Goal: Information Seeking & Learning: Learn about a topic

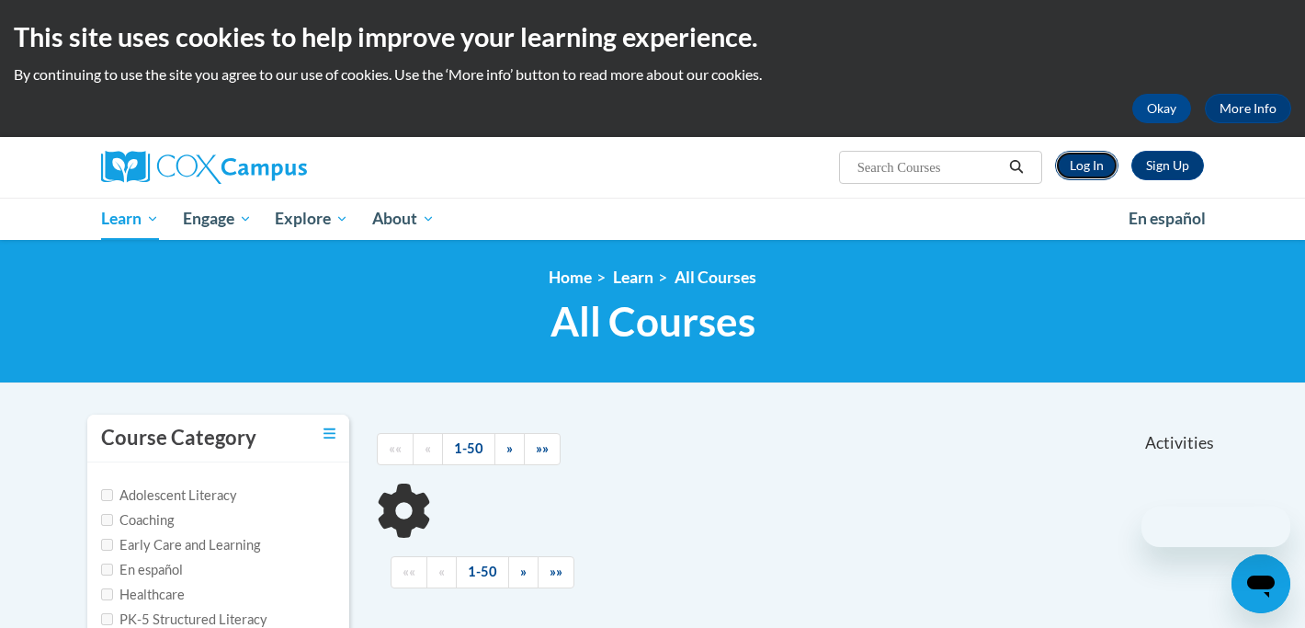
click at [1090, 158] on link "Log In" at bounding box center [1086, 165] width 63 height 29
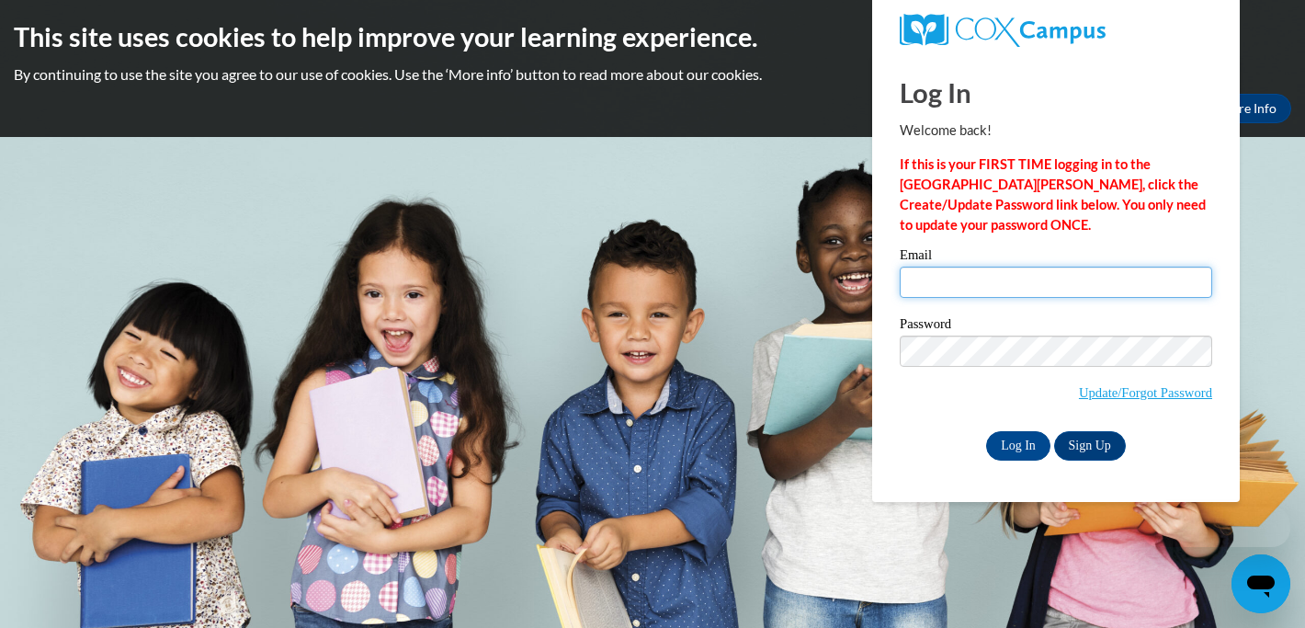
click at [1017, 286] on input "Email" at bounding box center [1056, 281] width 312 height 31
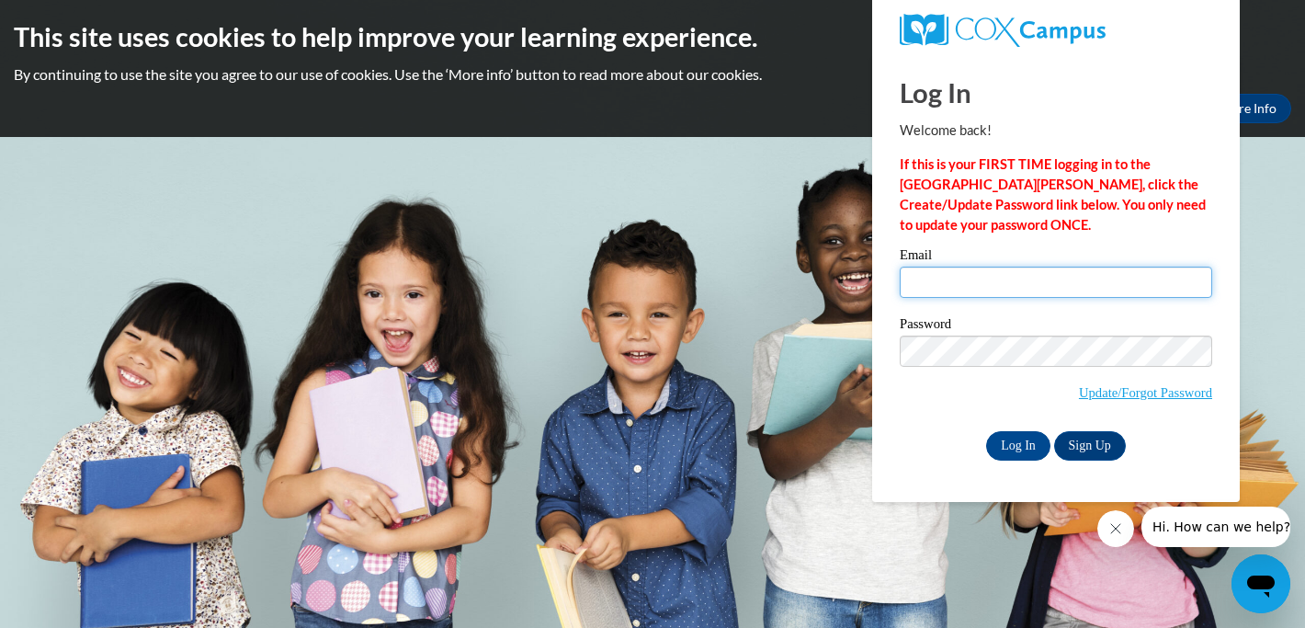
type input "mindhamc@uwplatt.edu"
click at [1018, 436] on input "Log In" at bounding box center [1018, 445] width 64 height 29
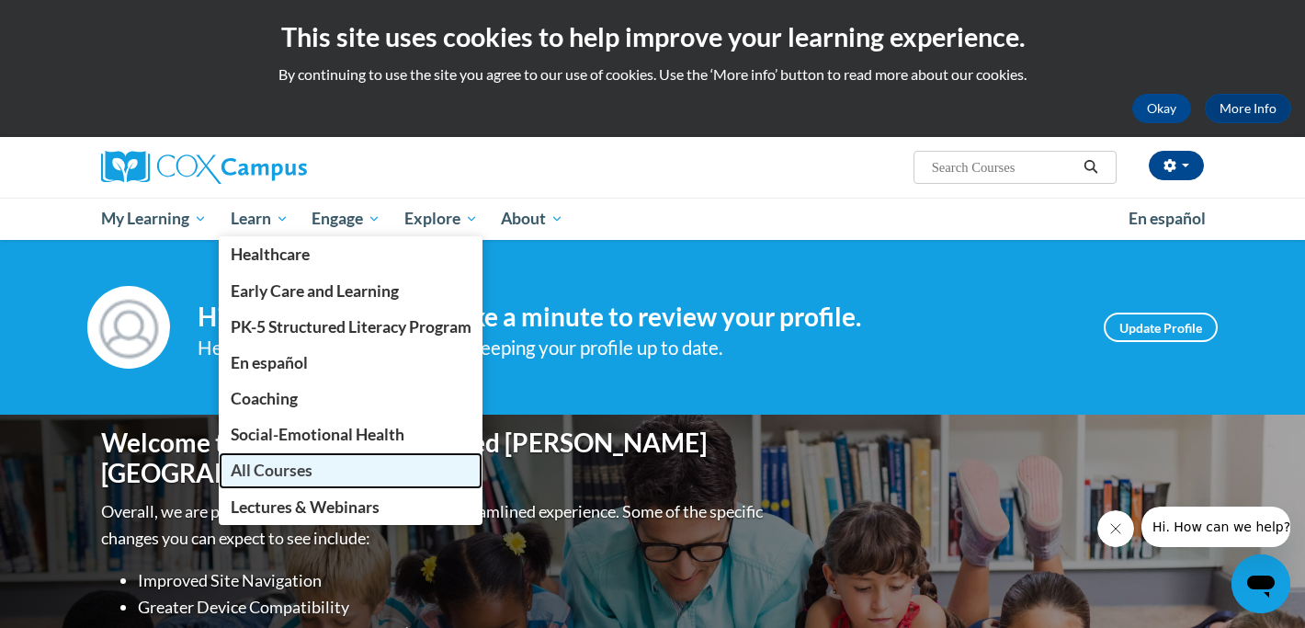
click at [271, 468] on span "All Courses" at bounding box center [272, 469] width 82 height 19
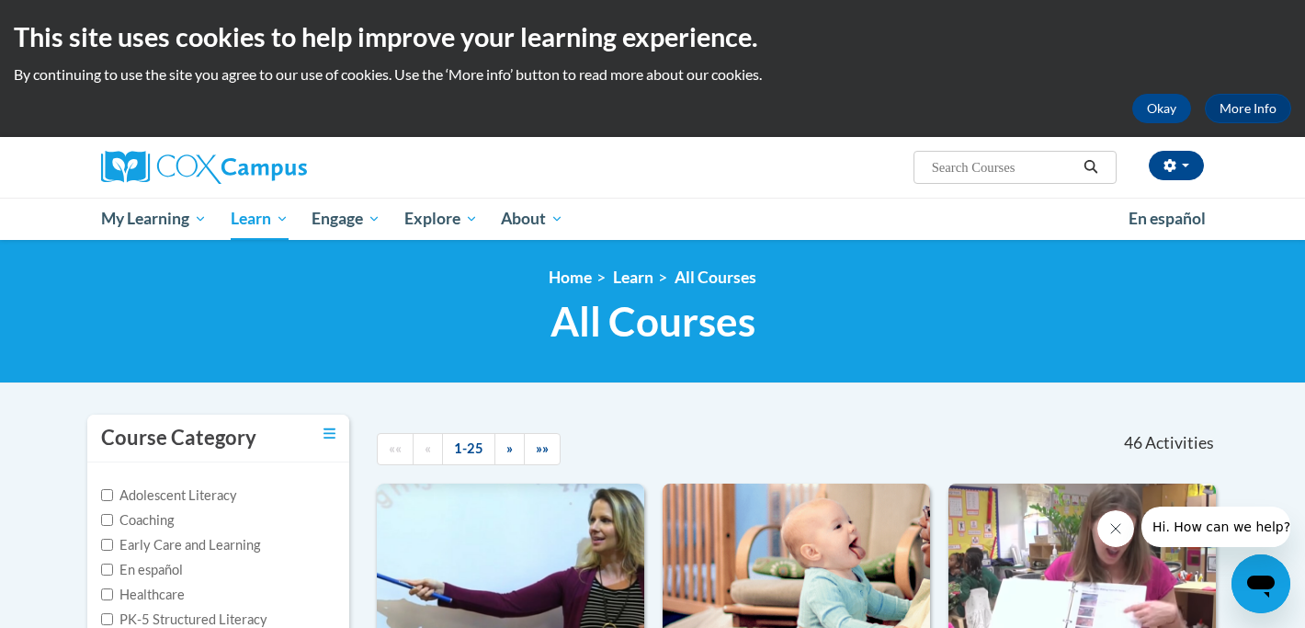
click at [752, 436] on div at bounding box center [833, 435] width 217 height 42
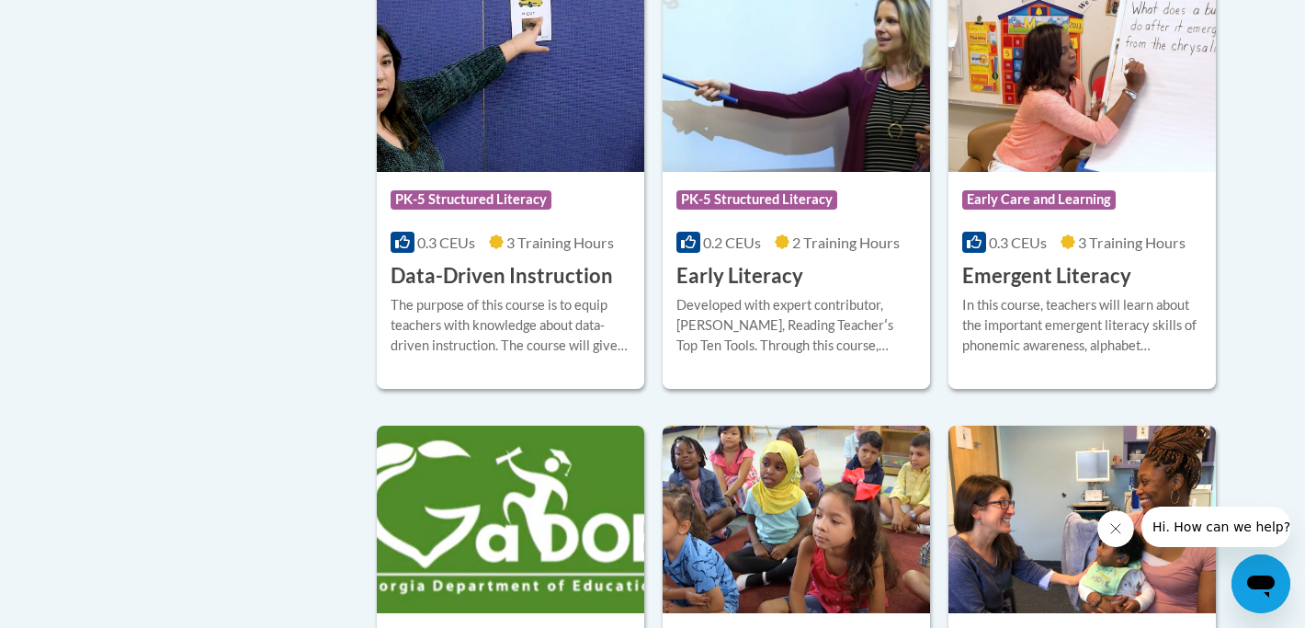
scroll to position [2022, 0]
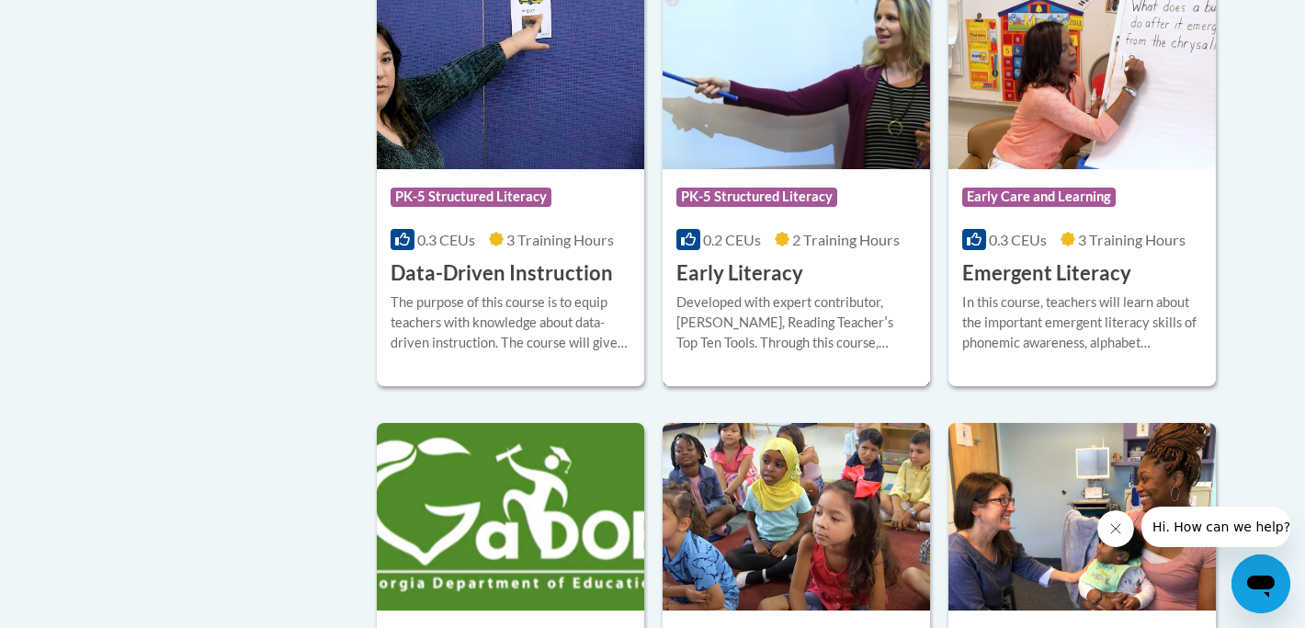
click at [833, 287] on div "Course Category: PK-5 Structured Literacy 0.2 CEUs 2 Training Hours COURSE Earl…" at bounding box center [796, 228] width 267 height 118
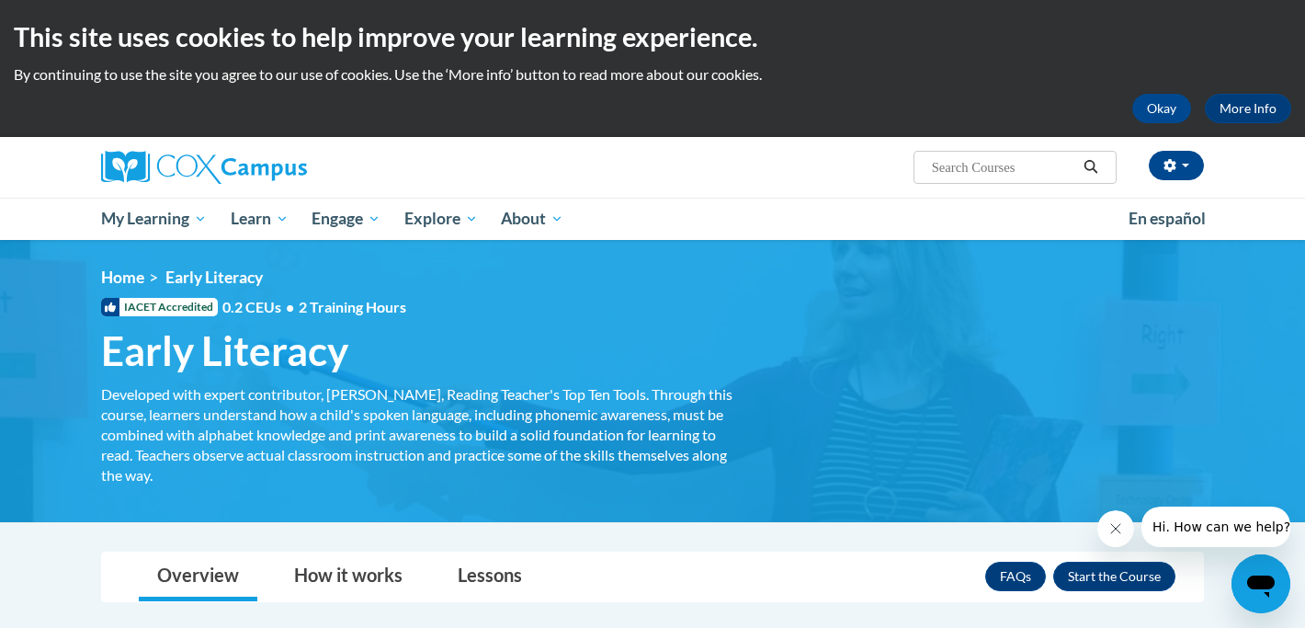
click at [826, 220] on ul "My Learning My Learning My Course Progress Certificates My Action Plans Group D…" at bounding box center [602, 219] width 1027 height 42
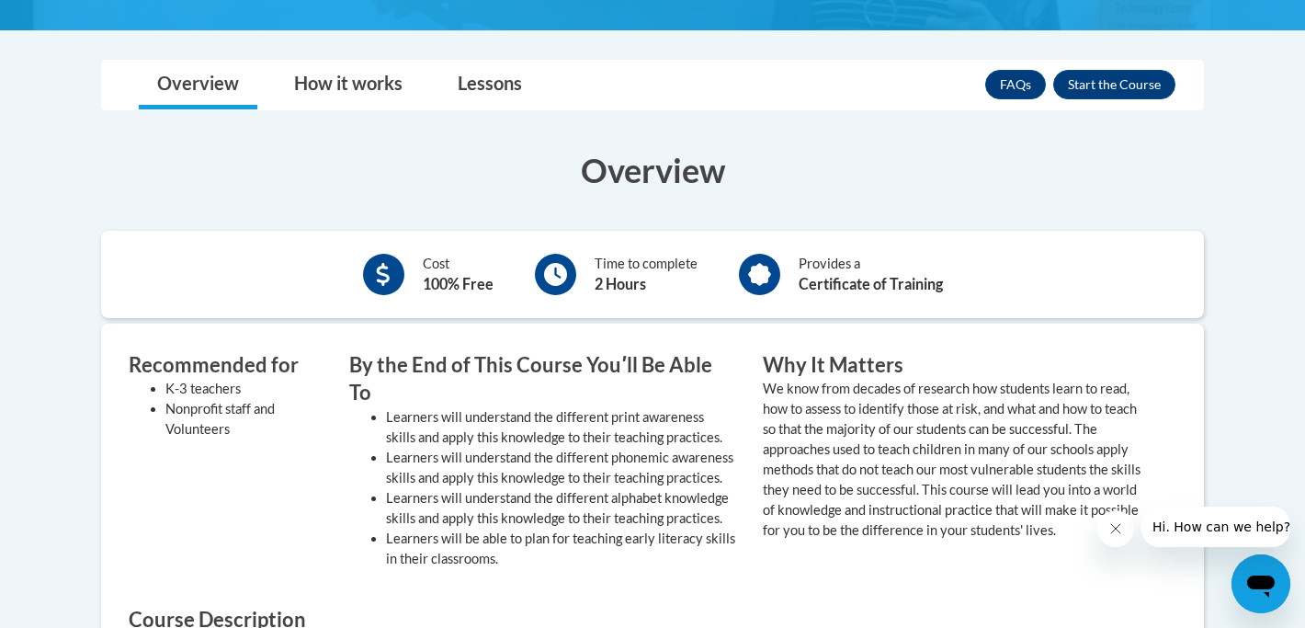
scroll to position [478, 0]
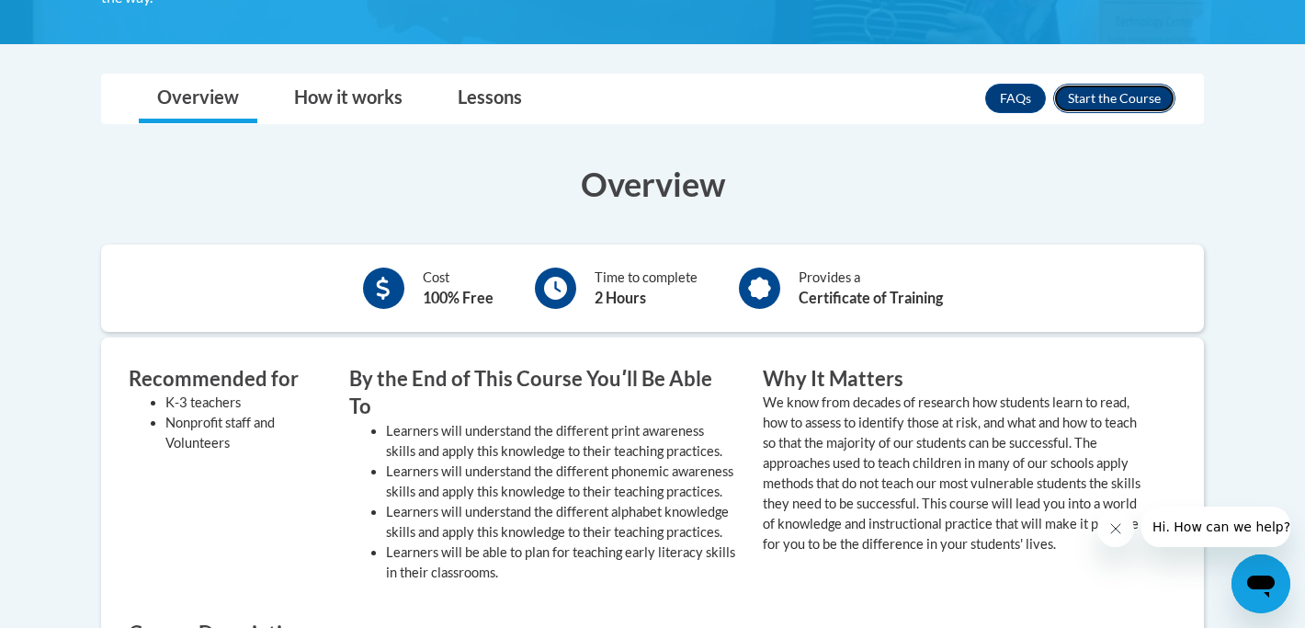
click at [1075, 89] on button "Enroll" at bounding box center [1114, 98] width 122 height 29
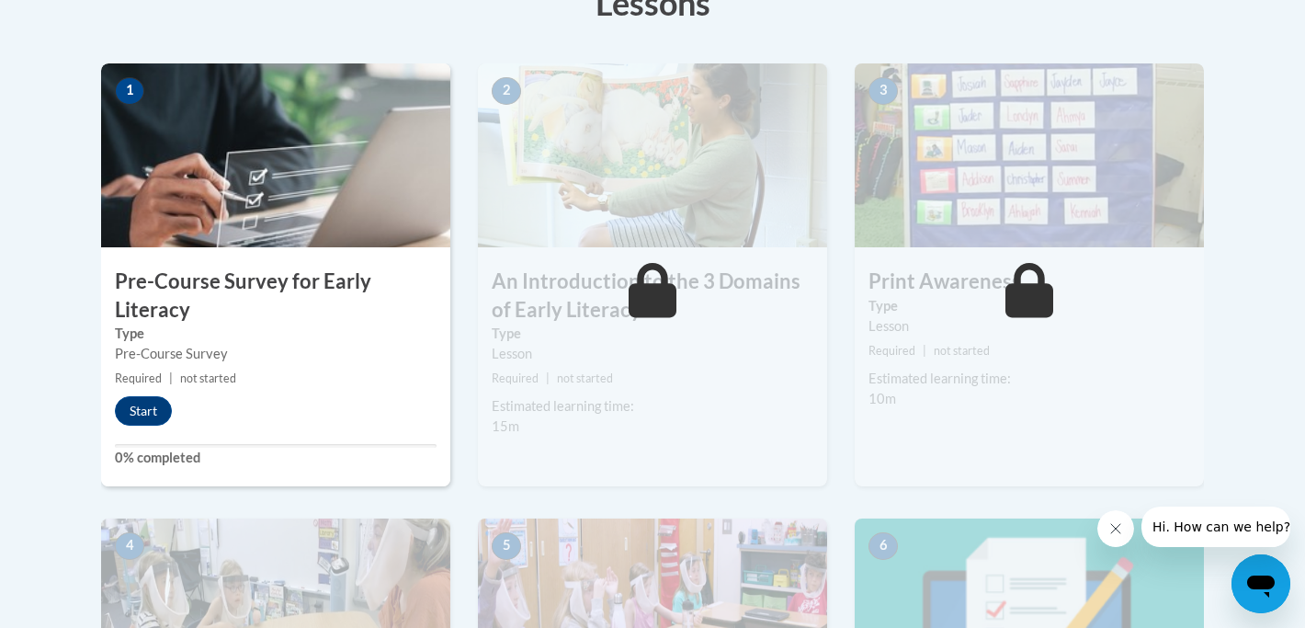
scroll to position [551, 0]
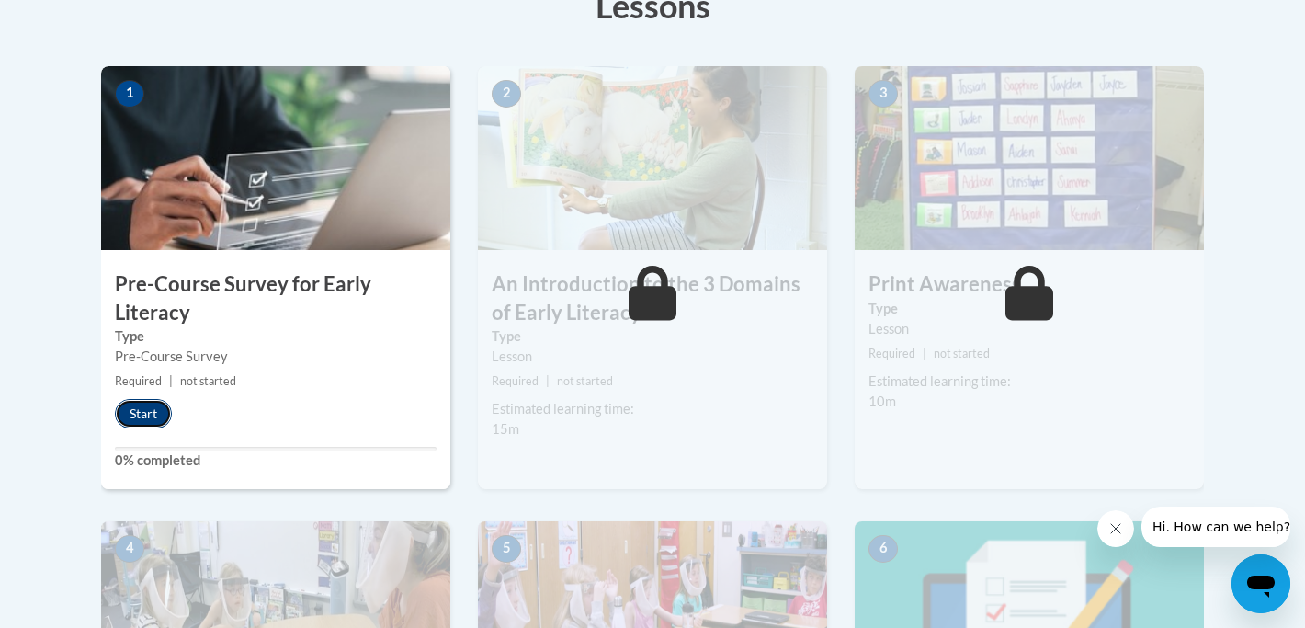
click at [142, 413] on button "Start" at bounding box center [143, 413] width 57 height 29
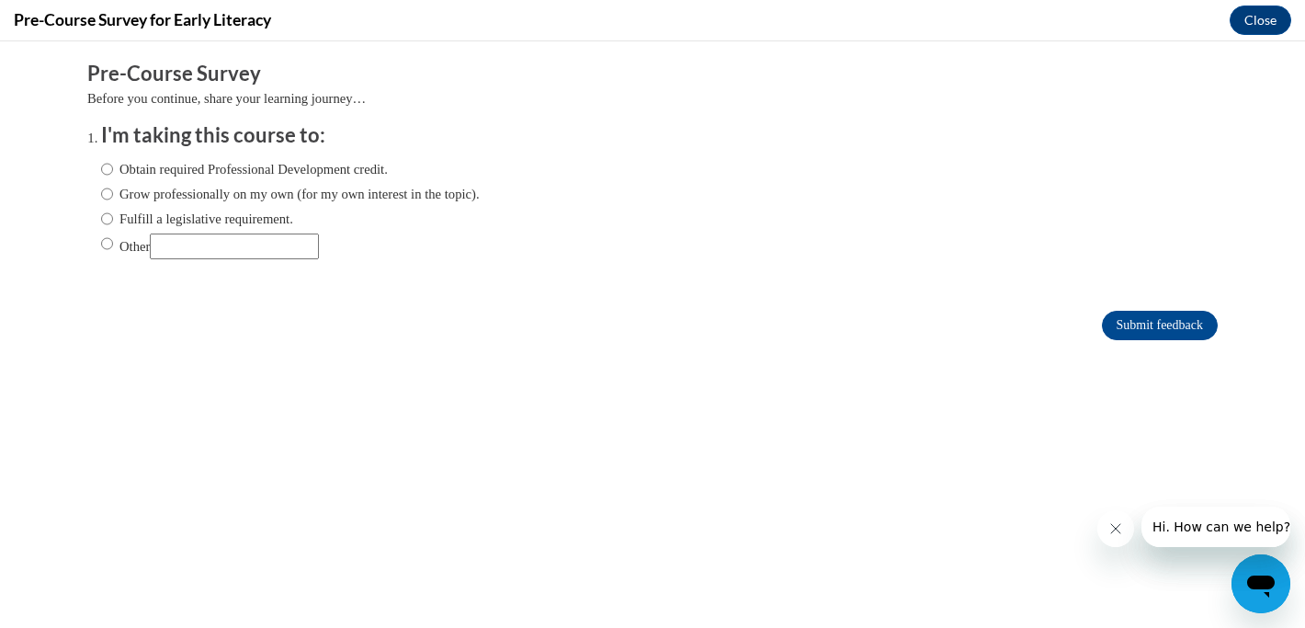
scroll to position [0, 0]
click at [106, 246] on input "Other" at bounding box center [107, 243] width 12 height 20
radio input "true"
click at [1156, 324] on input "Submit feedback" at bounding box center [1160, 325] width 116 height 29
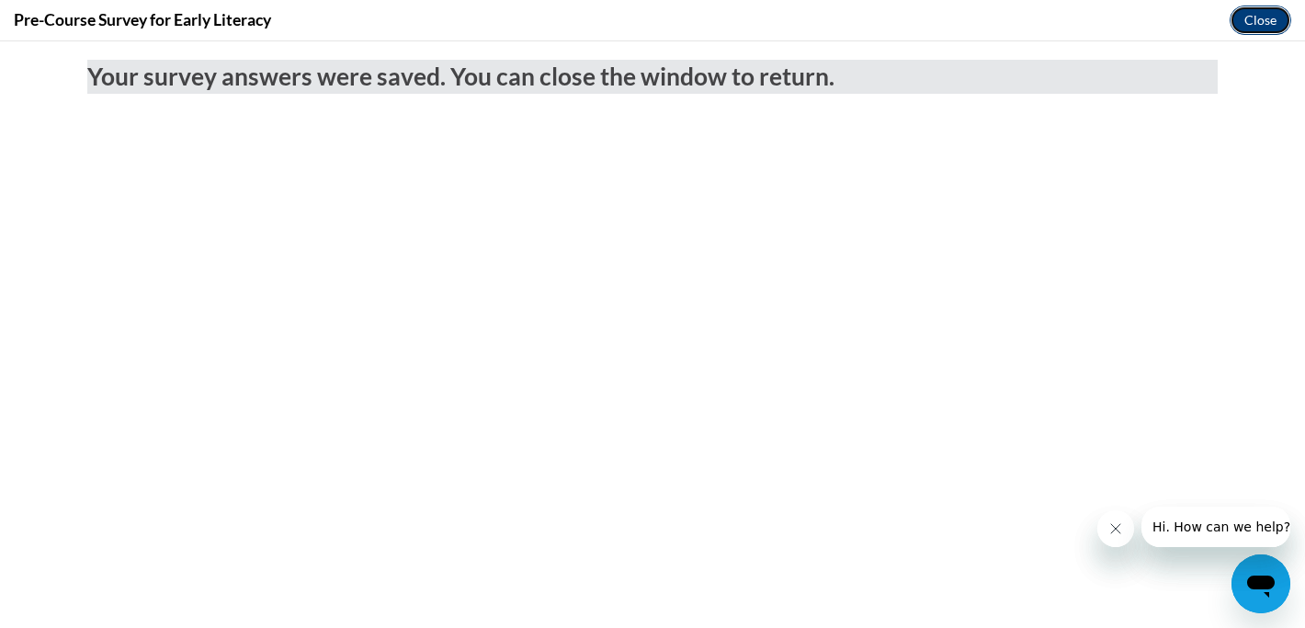
click at [1246, 23] on button "Close" at bounding box center [1261, 20] width 62 height 29
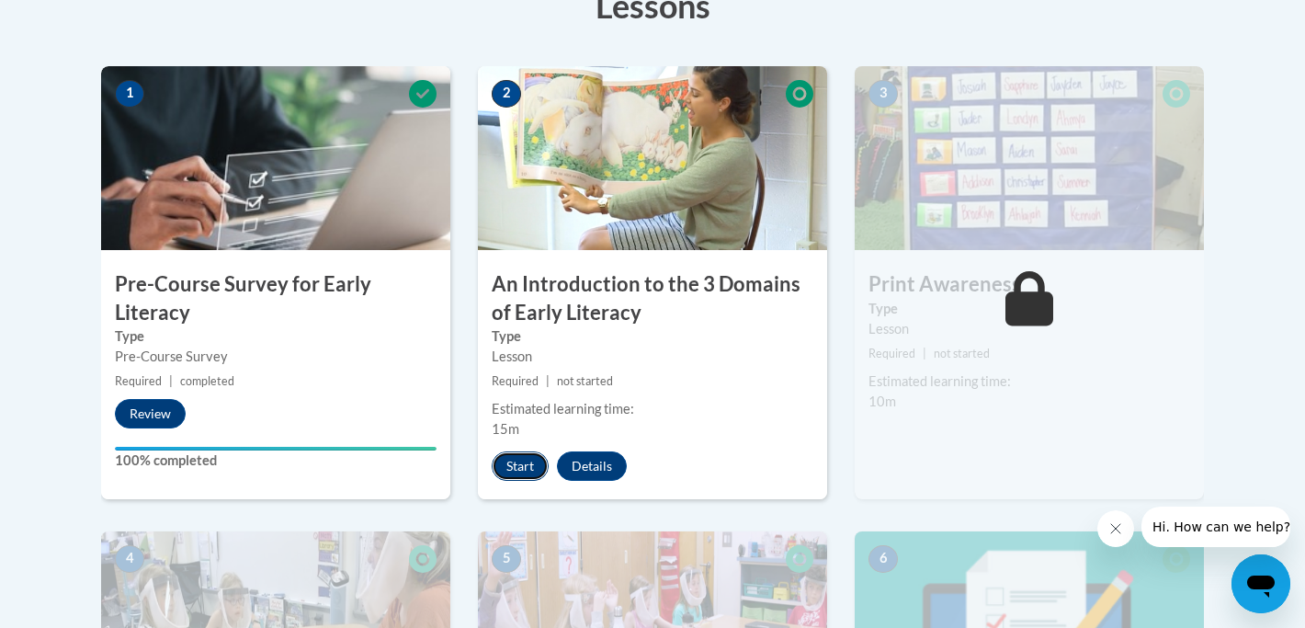
click at [515, 464] on button "Start" at bounding box center [520, 465] width 57 height 29
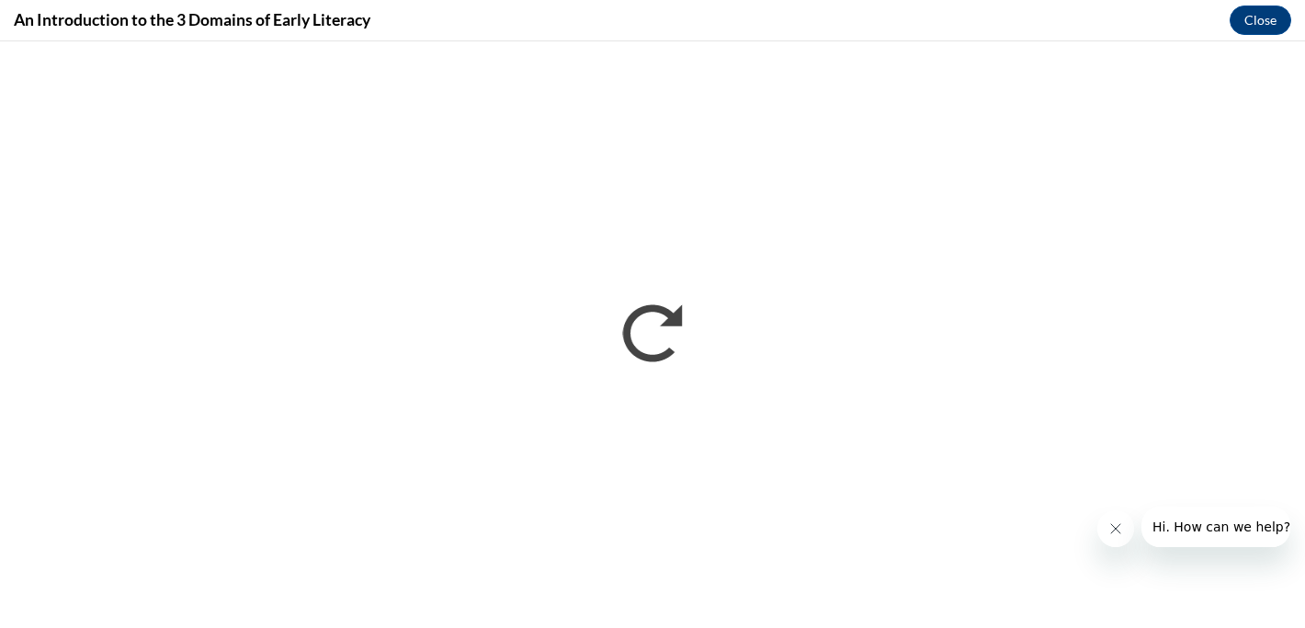
click at [952, 8] on div "An Introduction to the 3 Domains of Early Literacy Close" at bounding box center [652, 20] width 1305 height 41
click at [933, 19] on div "An Introduction to the 3 Domains of Early Literacy Close" at bounding box center [652, 20] width 1305 height 41
